Goal: Task Accomplishment & Management: Manage account settings

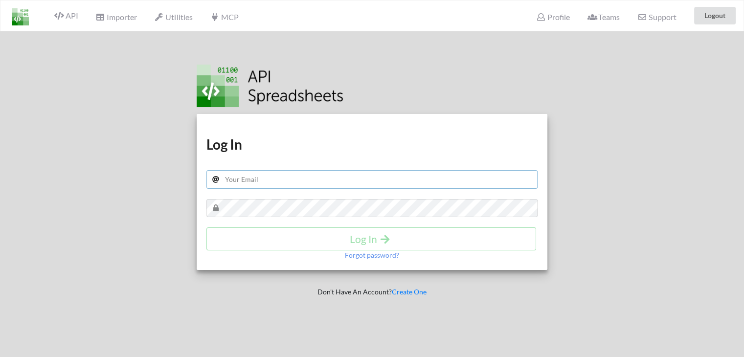
click at [232, 176] on input "text" at bounding box center [371, 179] width 331 height 19
type input "sandy.panchal619@gmail.com"
click at [258, 238] on h4 "Log In" at bounding box center [371, 239] width 309 height 12
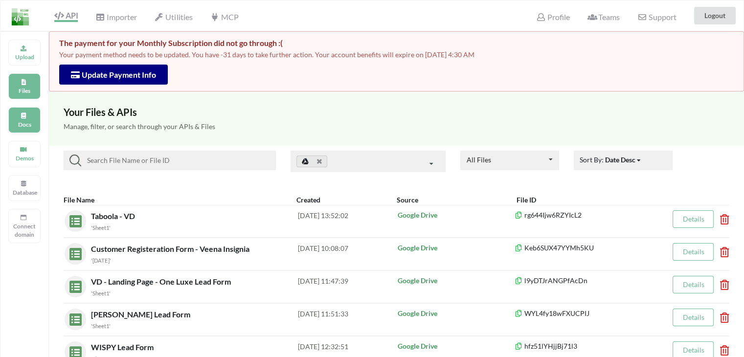
click at [24, 125] on p "Docs" at bounding box center [24, 124] width 23 height 8
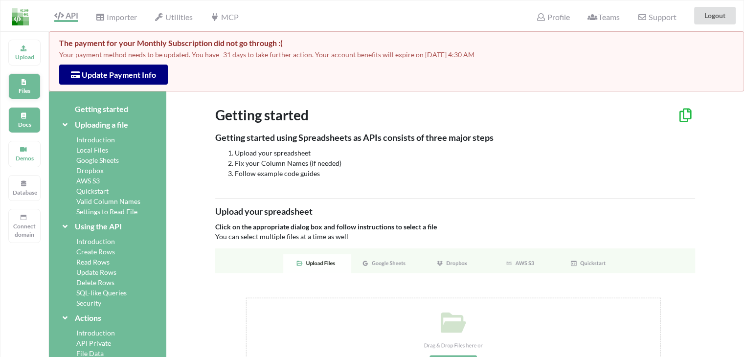
click at [22, 92] on p "Files" at bounding box center [24, 91] width 23 height 8
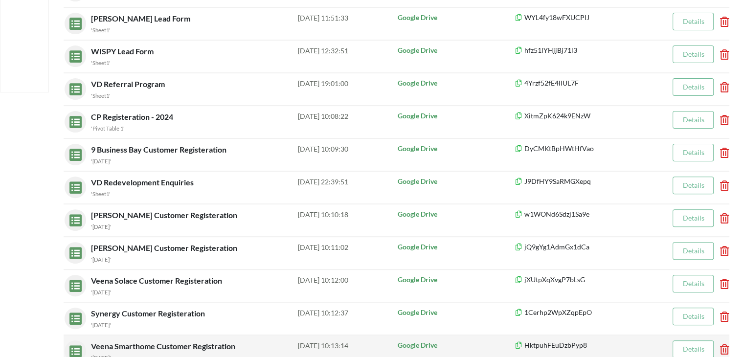
scroll to position [342, 0]
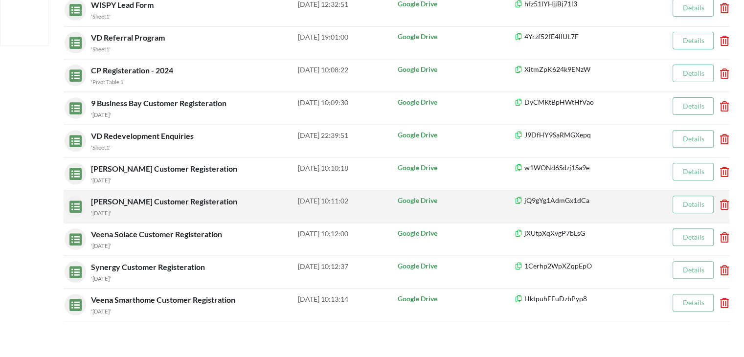
click at [686, 202] on link "Details" at bounding box center [693, 204] width 22 height 8
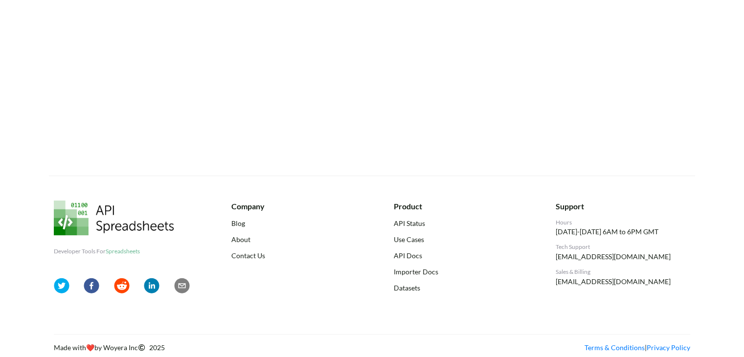
scroll to position [342, 0]
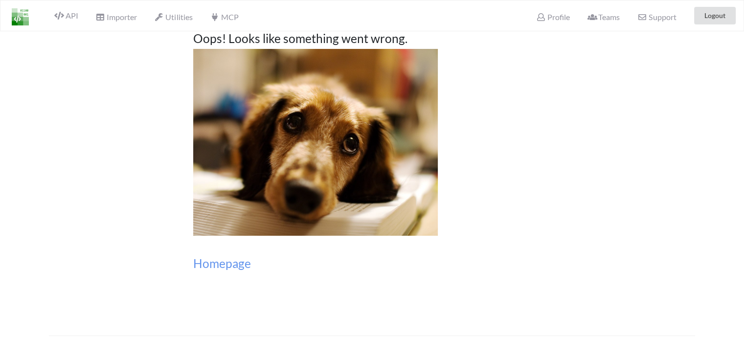
click at [21, 13] on img at bounding box center [20, 16] width 17 height 17
click at [66, 12] on span "API" at bounding box center [65, 17] width 23 height 12
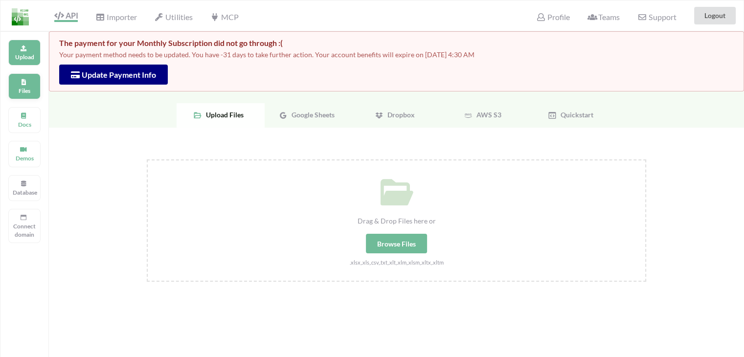
click at [27, 84] on div "Files" at bounding box center [24, 86] width 32 height 26
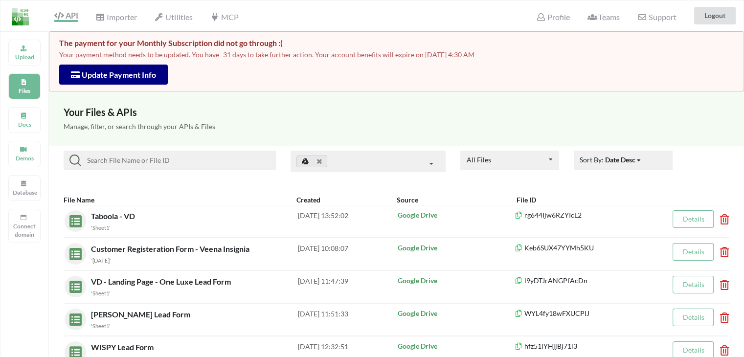
click at [93, 52] on p "Your payment method needs to be updated. You have -31 days to take further acti…" at bounding box center [396, 55] width 674 height 10
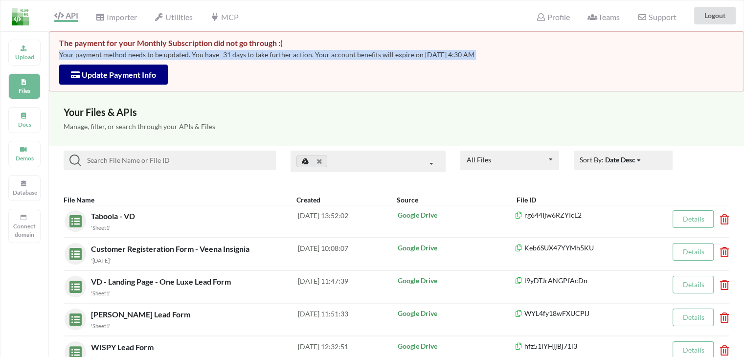
click at [93, 52] on p "Your payment method needs to be updated. You have -31 days to take further acti…" at bounding box center [396, 55] width 674 height 10
click at [419, 75] on div "The payment for your Monthly Subscription did not go through :( Your payment me…" at bounding box center [396, 61] width 695 height 60
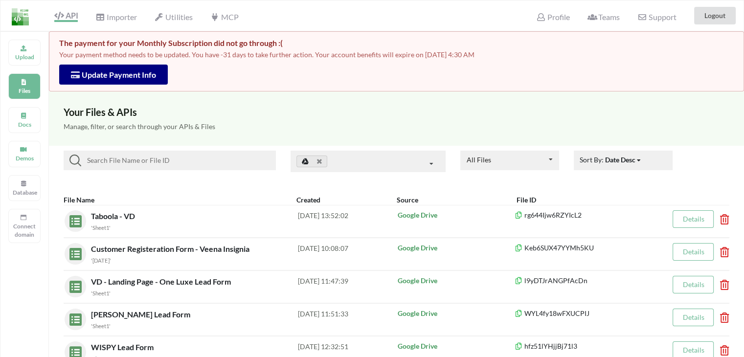
click at [110, 79] on button "Update Payment Info" at bounding box center [113, 75] width 109 height 20
click at [117, 73] on span "Update Payment Info" at bounding box center [113, 74] width 85 height 9
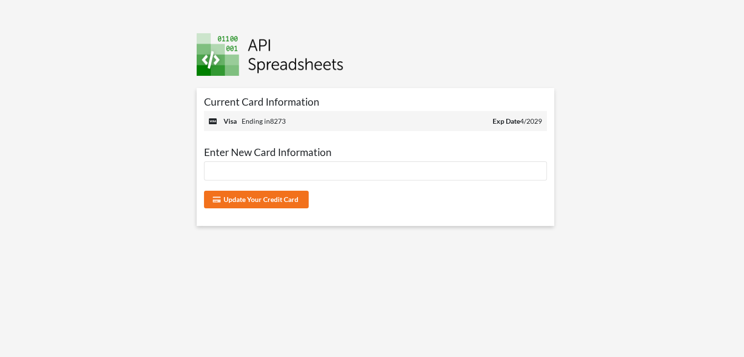
drag, startPoint x: 136, startPoint y: 213, endPoint x: 162, endPoint y: 216, distance: 26.1
click at [142, 215] on div at bounding box center [88, 178] width 190 height 357
click at [229, 210] on div "Update Your Credit Card" at bounding box center [375, 189] width 343 height 57
click at [233, 201] on button "Update Your Credit Card" at bounding box center [256, 200] width 105 height 18
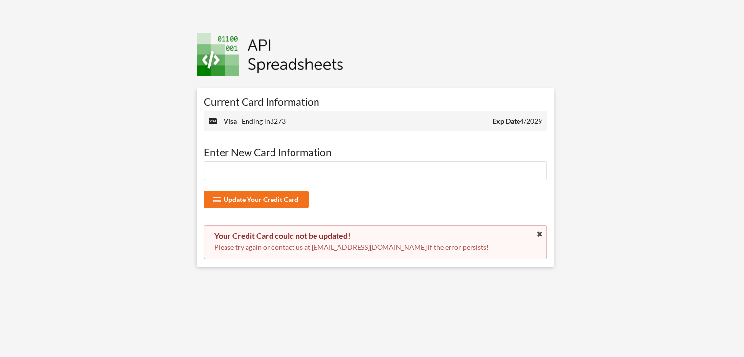
click at [258, 248] on p "Please try again or contact us at payment@apispreadsheets.com if the error pers…" at bounding box center [375, 247] width 323 height 10
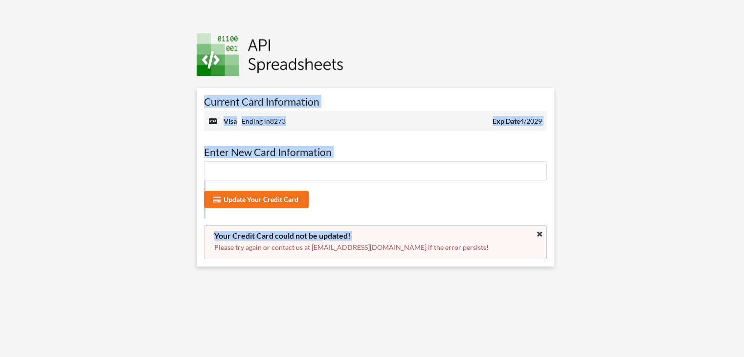
click at [258, 248] on p "Please try again or contact us at payment@apispreadsheets.com if the error pers…" at bounding box center [375, 247] width 323 height 10
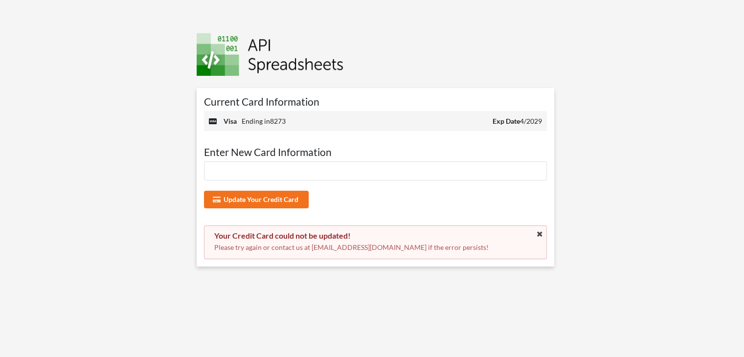
click at [293, 125] on div "visa Ending in 8273 Exp Date 4/2029" at bounding box center [375, 121] width 343 height 20
click at [259, 204] on button "Update Your Credit Card" at bounding box center [256, 200] width 105 height 18
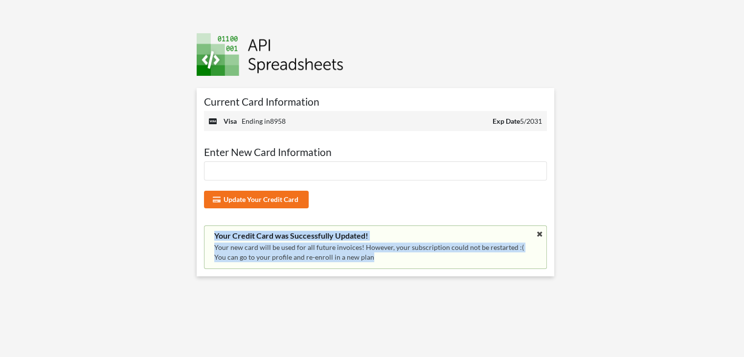
drag, startPoint x: 425, startPoint y: 254, endPoint x: 183, endPoint y: 240, distance: 242.4
click at [183, 240] on div "Current Card Information visa Ending in 8958 Exp Date 5/2031 Enter New Card Inf…" at bounding box center [371, 181] width 379 height 362
click at [239, 256] on p "Your new card will be used for all future invoices! However, your subscription …" at bounding box center [375, 252] width 323 height 20
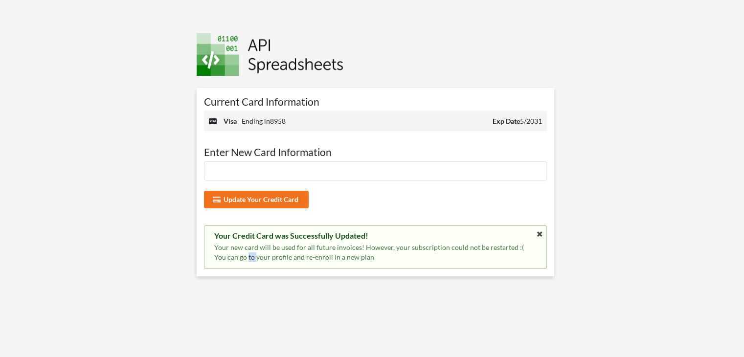
click at [239, 256] on p "Your new card will be used for all future invoices! However, your subscription …" at bounding box center [375, 252] width 323 height 20
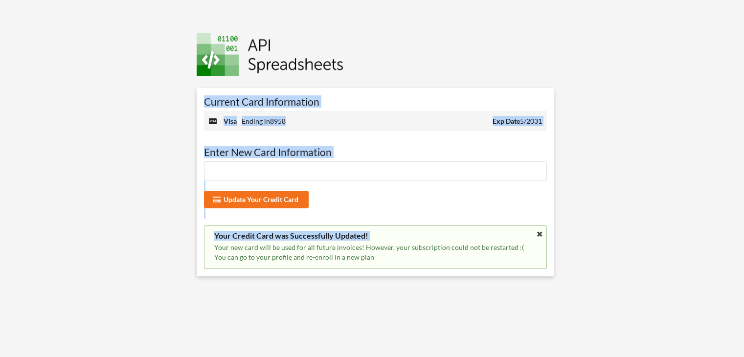
click at [239, 256] on p "Your new card will be used for all future invoices! However, your subscription …" at bounding box center [375, 252] width 323 height 20
click at [305, 256] on p "Your new card will be used for all future invoices! However, your subscription …" at bounding box center [375, 252] width 323 height 20
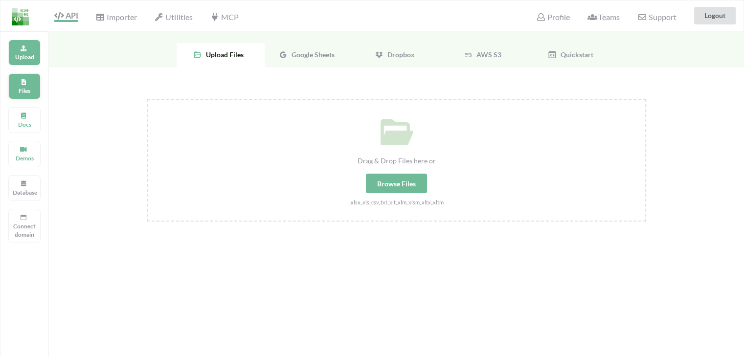
click at [31, 88] on p "Files" at bounding box center [24, 91] width 23 height 8
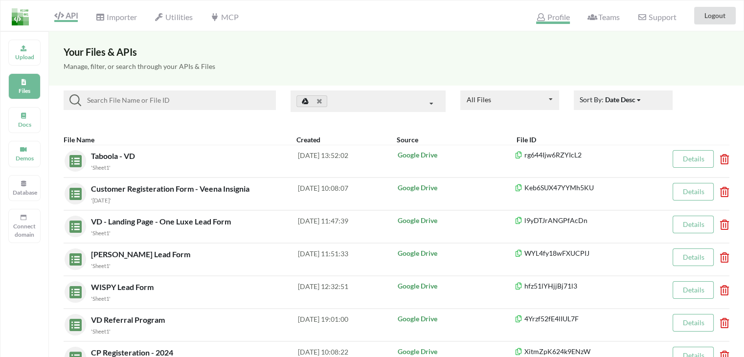
click at [554, 16] on span "Profile" at bounding box center [552, 18] width 33 height 12
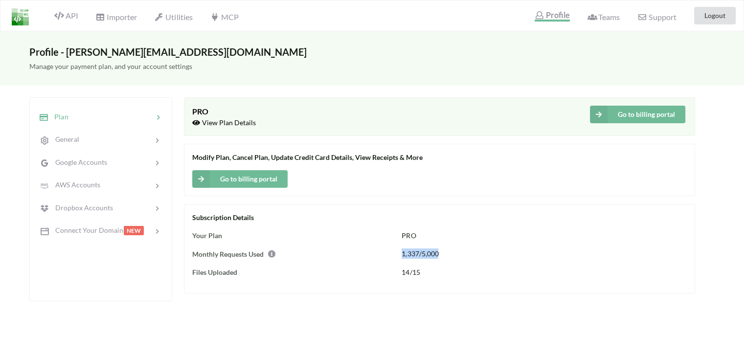
drag, startPoint x: 389, startPoint y: 255, endPoint x: 482, endPoint y: 258, distance: 92.4
click at [482, 258] on div "Monthly Requests Used 1,337/5,000" at bounding box center [439, 253] width 494 height 11
click at [419, 258] on div "1,337/5,000" at bounding box center [549, 253] width 297 height 11
click at [90, 120] on div at bounding box center [110, 116] width 85 height 11
click at [662, 111] on button "Go to billing portal" at bounding box center [637, 115] width 95 height 18
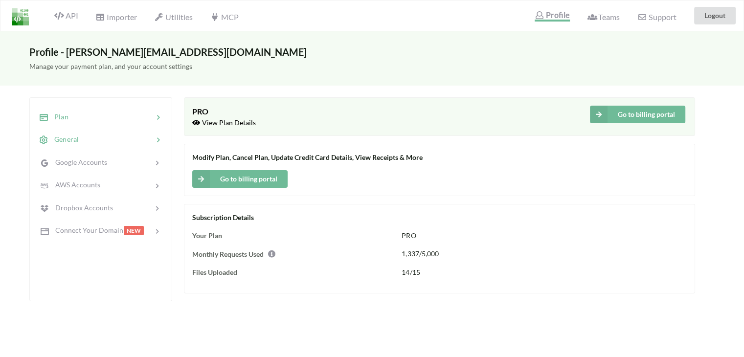
click at [70, 141] on span "General" at bounding box center [63, 139] width 30 height 8
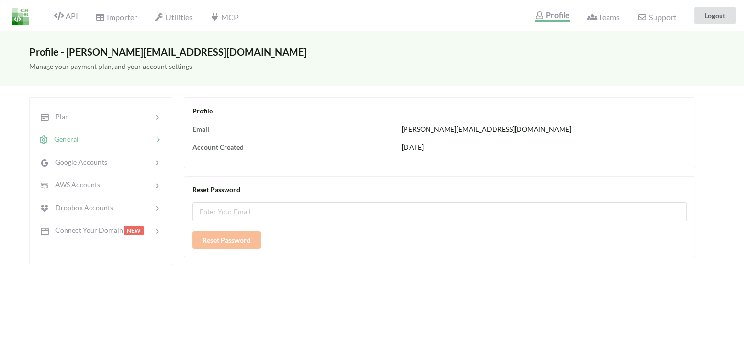
click at [21, 14] on img at bounding box center [20, 16] width 17 height 17
click at [66, 16] on span "API" at bounding box center [65, 17] width 23 height 12
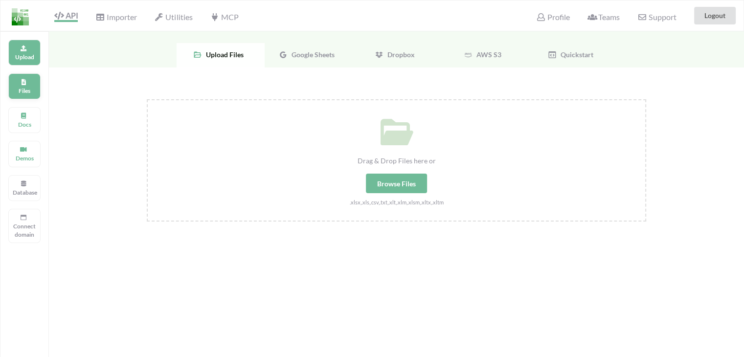
click at [36, 88] on div "Files" at bounding box center [24, 86] width 32 height 26
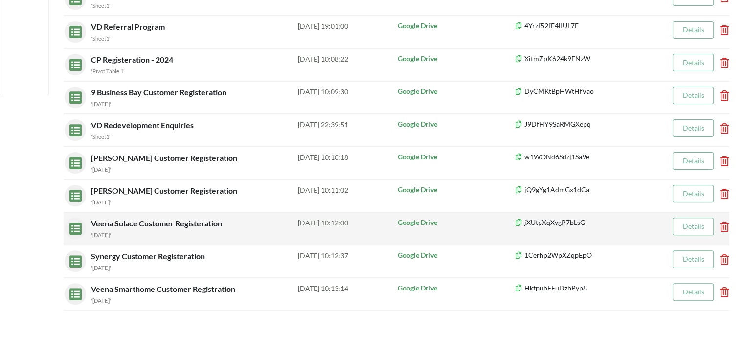
scroll to position [293, 0]
